Goal: Task Accomplishment & Management: Use online tool/utility

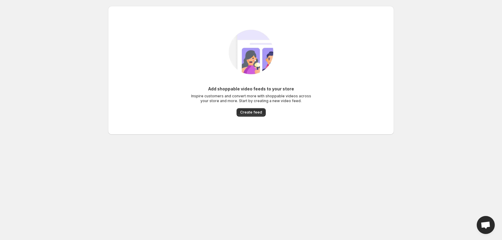
click at [65, 18] on body "Home Feeds Videos Subscription Settings Add shoppable video feeds to your store…" at bounding box center [251, 120] width 502 height 240
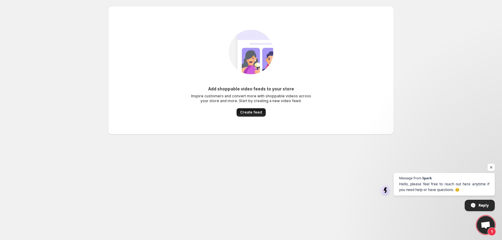
click at [252, 112] on span "Create feed" at bounding box center [251, 112] width 22 height 5
click at [113, 12] on div "Add shoppable video feeds to your store Inspire customers and convert more with…" at bounding box center [251, 70] width 286 height 129
click at [250, 114] on span "Create feed" at bounding box center [251, 112] width 22 height 5
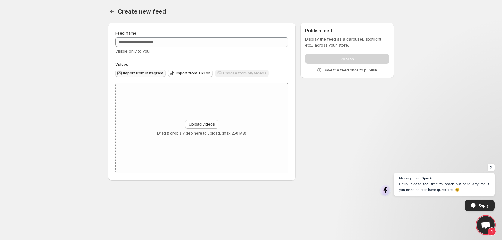
click at [145, 73] on span "Import from Instagram" at bounding box center [143, 73] width 40 height 5
click at [113, 12] on icon "Settings" at bounding box center [112, 11] width 6 height 6
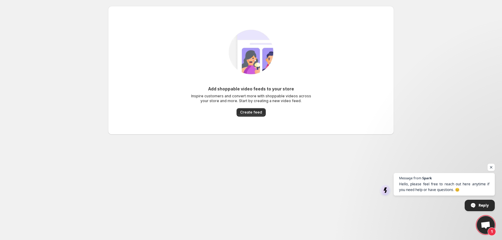
click at [60, 45] on body "Home Feeds Videos Subscription Settings Add shoppable video feeds to your store…" at bounding box center [251, 120] width 502 height 240
click at [289, 179] on body "Home Feeds Videos Subscription Settings Add shoppable video feeds to your store…" at bounding box center [251, 120] width 502 height 240
click at [244, 114] on span "Create feed" at bounding box center [251, 112] width 22 height 5
